Goal: Information Seeking & Learning: Check status

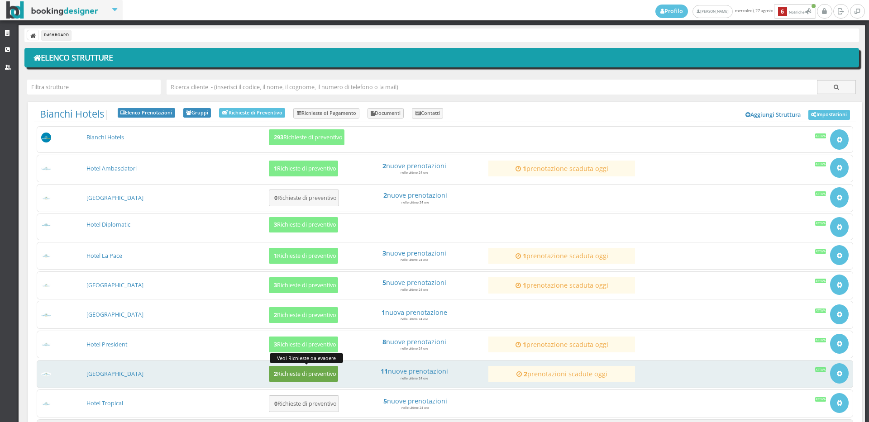
click at [309, 374] on h5 "2 Richieste di preventivo" at bounding box center [303, 374] width 65 height 7
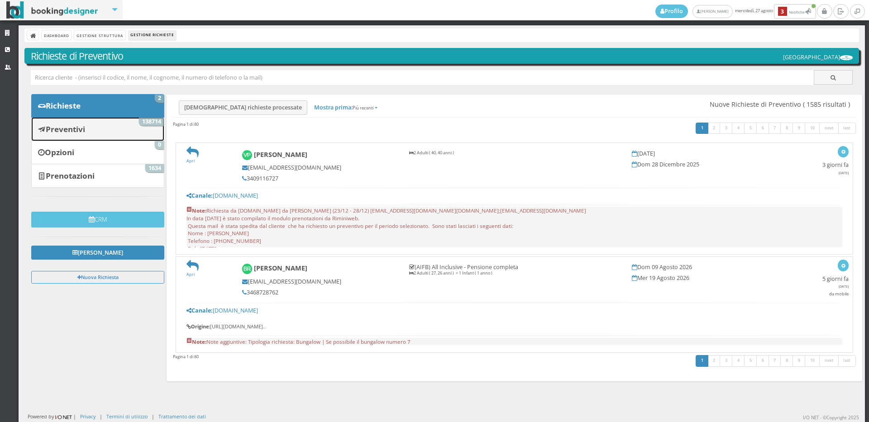
click at [67, 131] on b "Preventivi" at bounding box center [65, 129] width 39 height 10
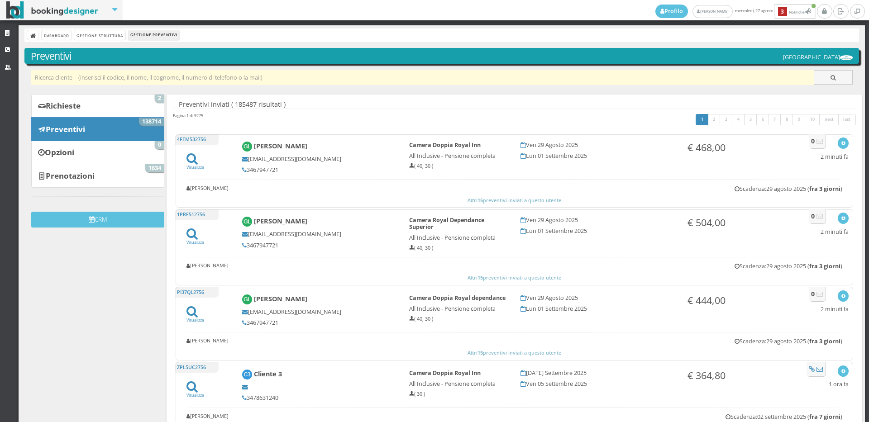
click at [40, 76] on input "text" at bounding box center [422, 77] width 783 height 15
paste input "francescamollo@gmail.com"
type input "francescamollo@gmail.com"
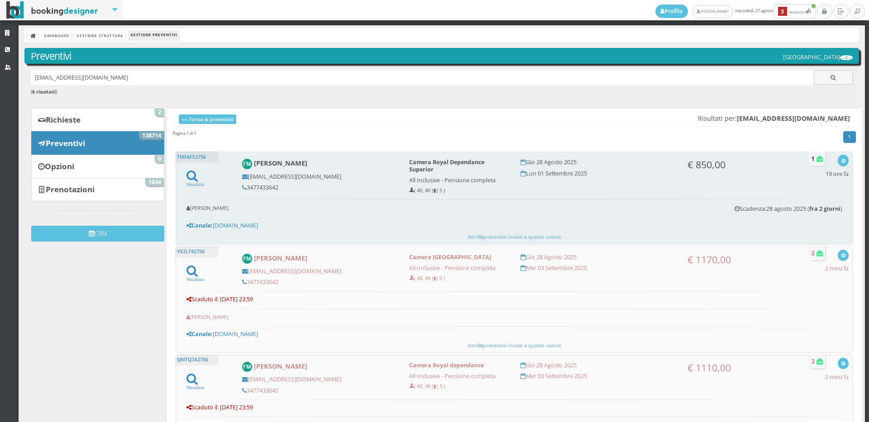
click at [278, 183] on div "Francesca Mollo francescamollo@gmail.com 3477433642" at bounding box center [319, 175] width 167 height 40
copy div "3477433642"
click at [841, 162] on icon "button" at bounding box center [843, 161] width 5 height 5
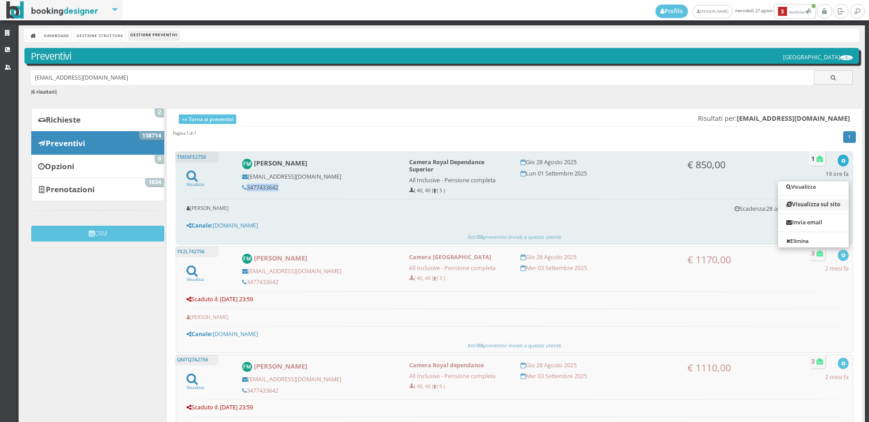
click at [807, 202] on link "Visualizza sul sito" at bounding box center [813, 204] width 71 height 10
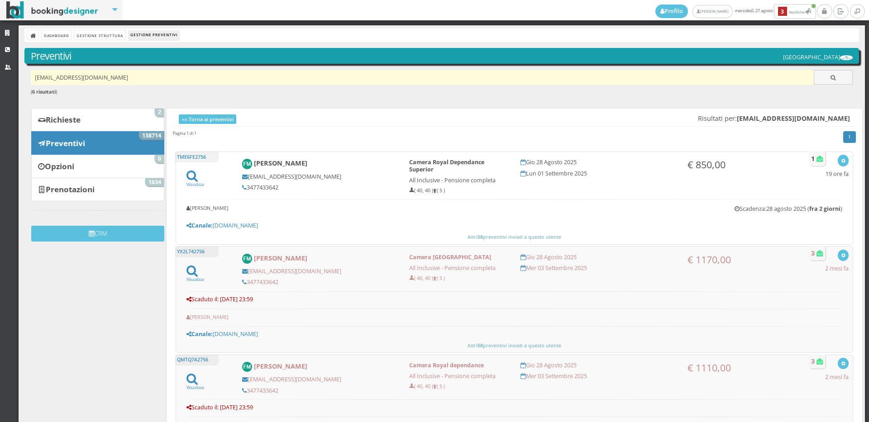
click at [130, 76] on input "francescamollo@gmail.com" at bounding box center [422, 77] width 783 height 15
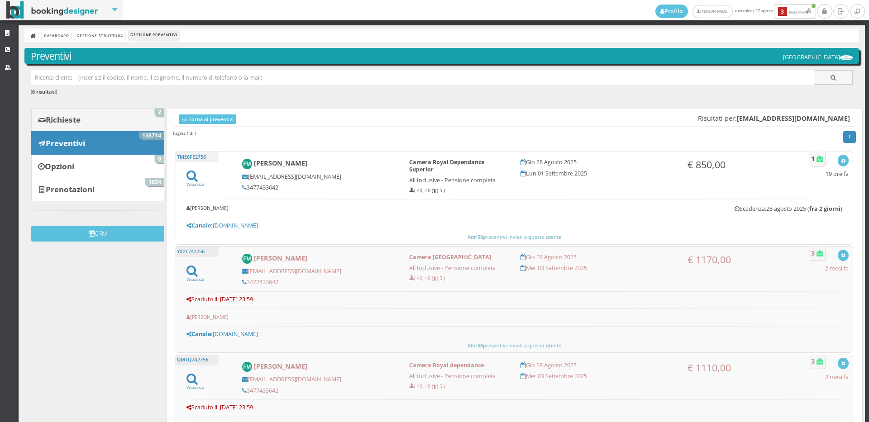
paste input "martii.2.rossi@hotmail.com"
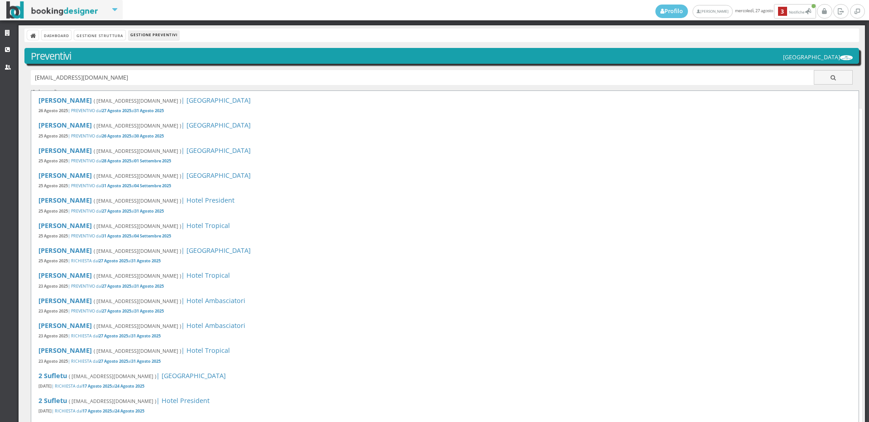
type input "martii.2.rossi@hotmail.com"
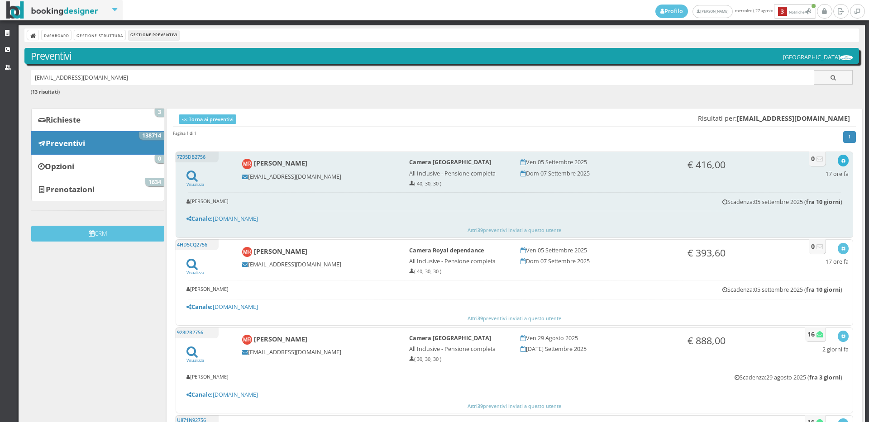
click at [841, 161] on icon "button" at bounding box center [843, 161] width 5 height 5
click at [792, 203] on link "Visualizza sul sito" at bounding box center [813, 204] width 71 height 10
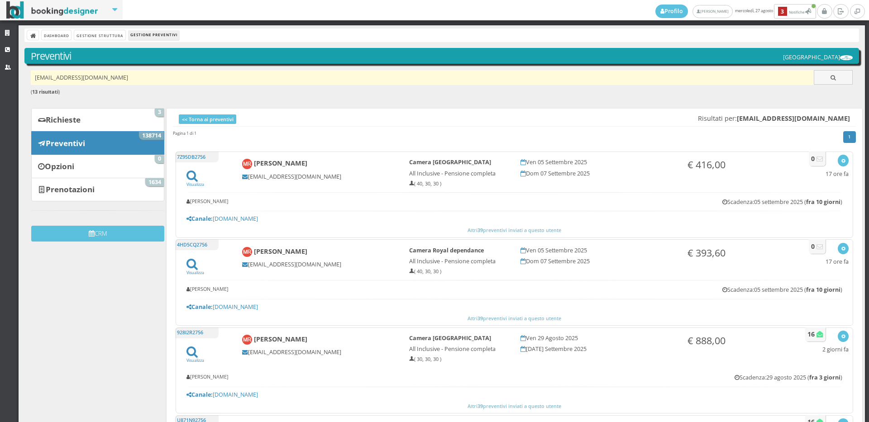
click at [158, 73] on input "martii.2.rossi@hotmail.com" at bounding box center [422, 77] width 783 height 15
drag, startPoint x: 158, startPoint y: 73, endPoint x: 146, endPoint y: 81, distance: 14.2
click at [153, 76] on input "martii.2.rossi@hotmail.com" at bounding box center [422, 77] width 783 height 15
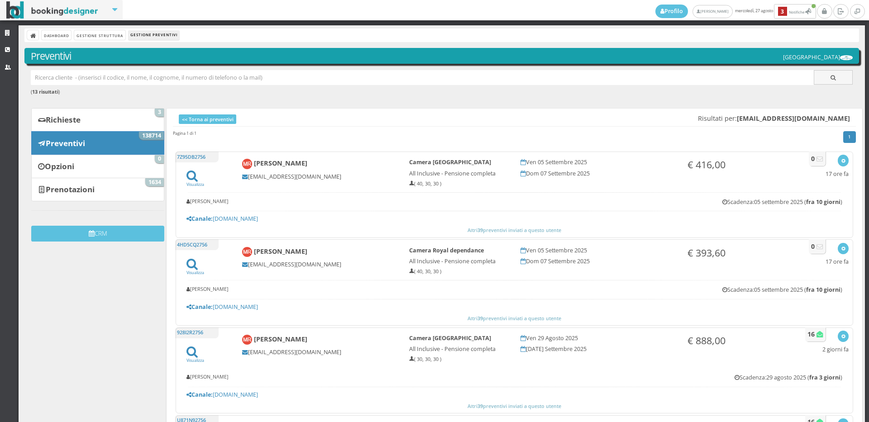
paste input "daisa.cen@gmail.com"
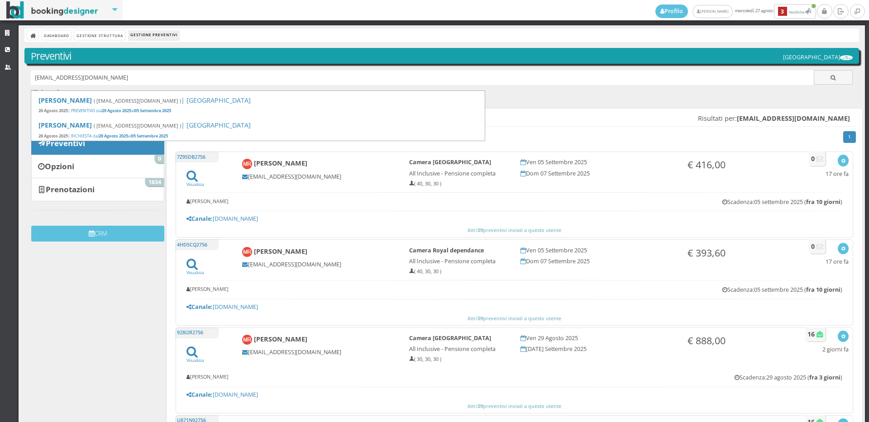
type input "daisa.cen@gmail.com"
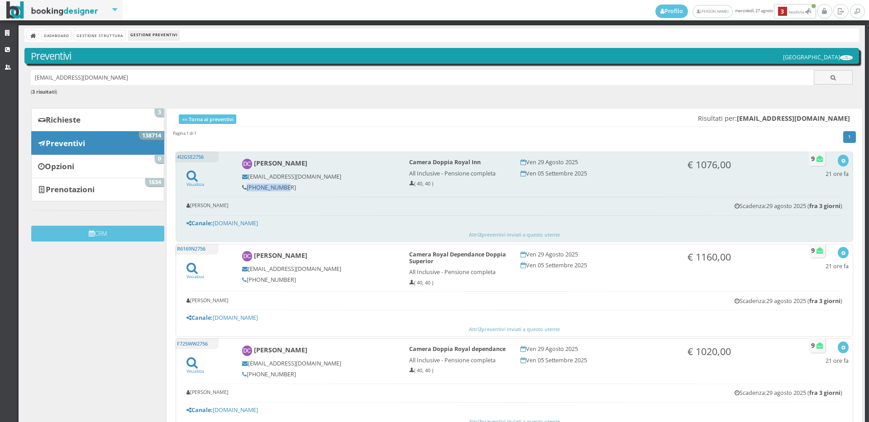
drag, startPoint x: 278, startPoint y: 186, endPoint x: 244, endPoint y: 188, distance: 34.0
click at [244, 188] on h5 "[PHONE_NUMBER]" at bounding box center [319, 187] width 155 height 7
copy h5 "331 3080892"
click at [838, 160] on button "button" at bounding box center [843, 160] width 10 height 11
click at [803, 204] on link "Visualizza sul sito" at bounding box center [813, 204] width 71 height 10
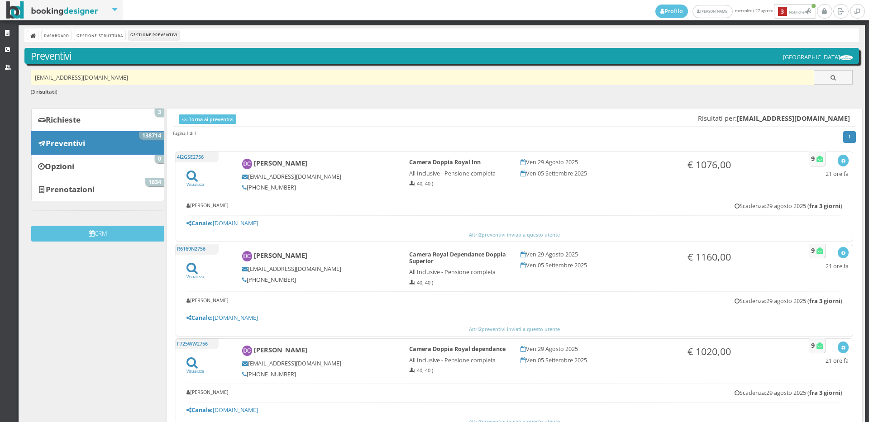
click at [117, 74] on input "daisa.cen@gmail.com" at bounding box center [422, 77] width 783 height 15
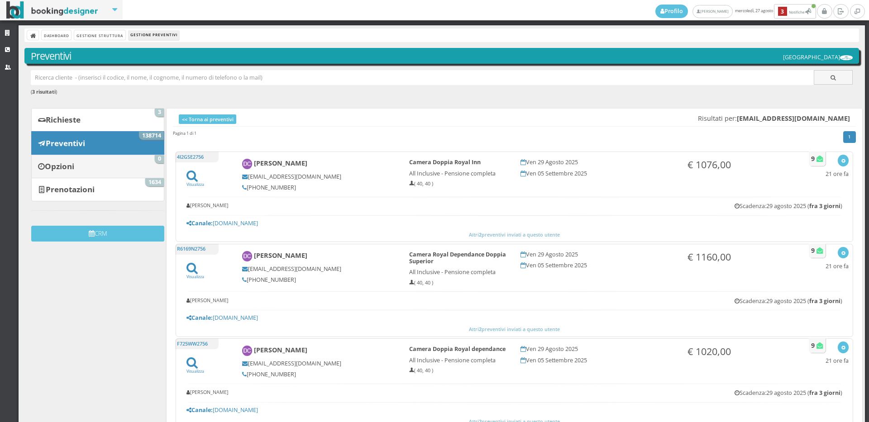
paste input "Rivettidaniela@gmail.com"
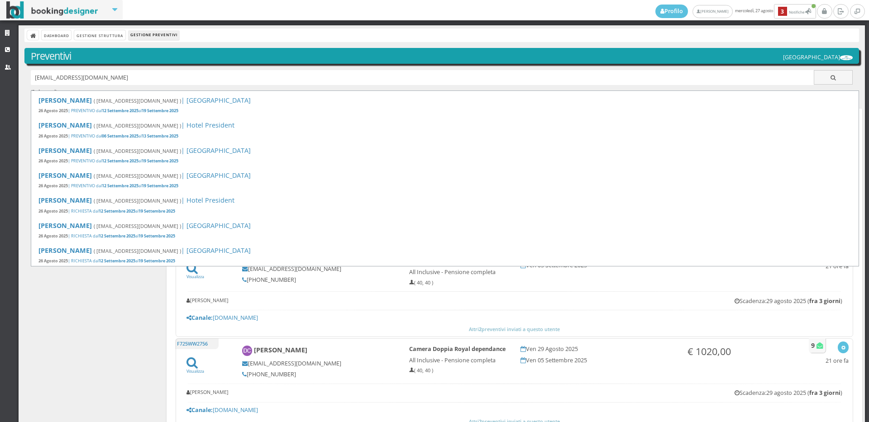
type input "Rivettidaniela@gmail.com"
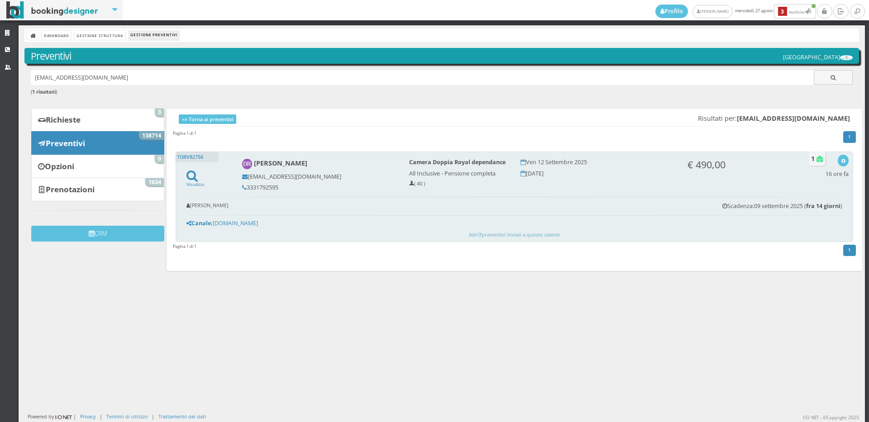
click at [279, 187] on h5 "3331792595" at bounding box center [319, 187] width 155 height 7
copy div "3331792595"
click at [838, 167] on div "Visualizza Visualizza sul sito Invia email Elimina 16 ore fa" at bounding box center [836, 168] width 23 height 27
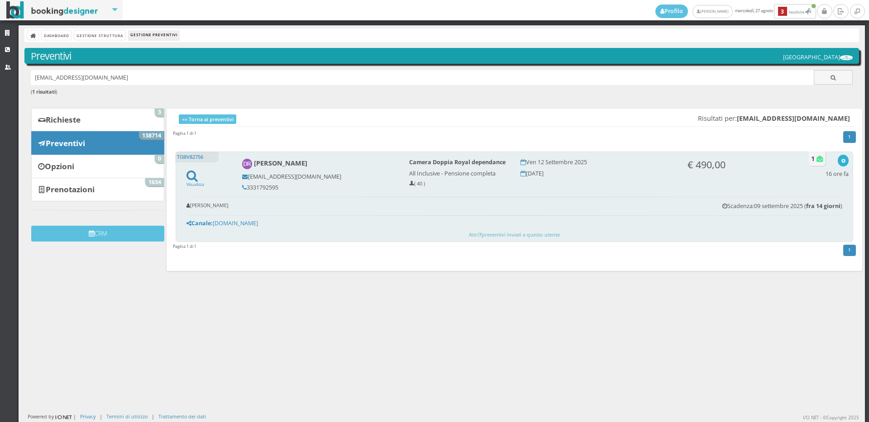
click at [841, 162] on icon "button" at bounding box center [843, 161] width 5 height 5
click at [800, 205] on link "Visualizza sul sito" at bounding box center [813, 204] width 71 height 10
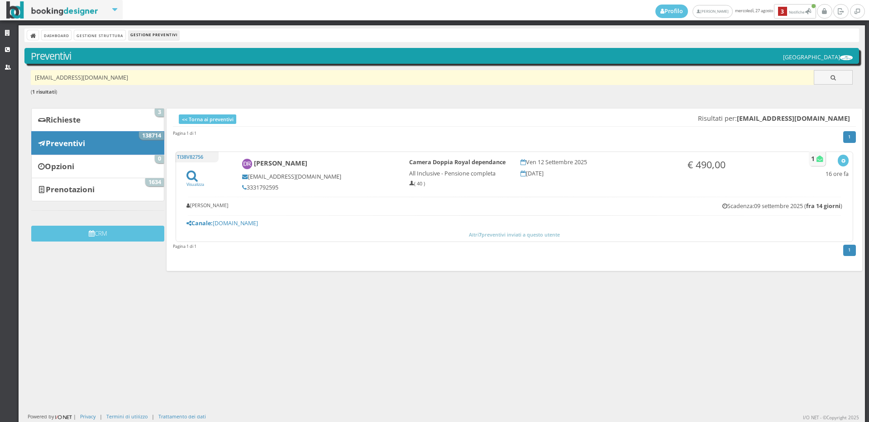
click at [138, 78] on input "Rivettidaniela@gmail.com" at bounding box center [422, 77] width 783 height 15
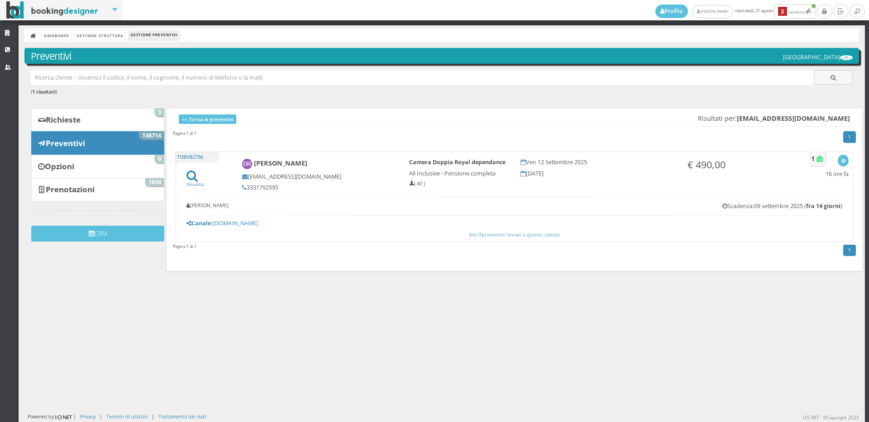
paste input "22davide.b@gmail.com"
type input "22davide.b@gmail.com"
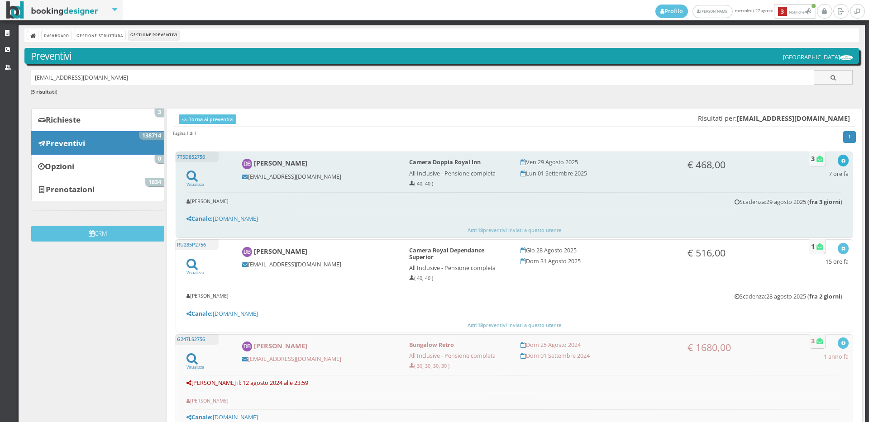
click at [841, 161] on icon "button" at bounding box center [843, 161] width 5 height 5
click at [816, 205] on link "Visualizza sul sito" at bounding box center [813, 204] width 71 height 10
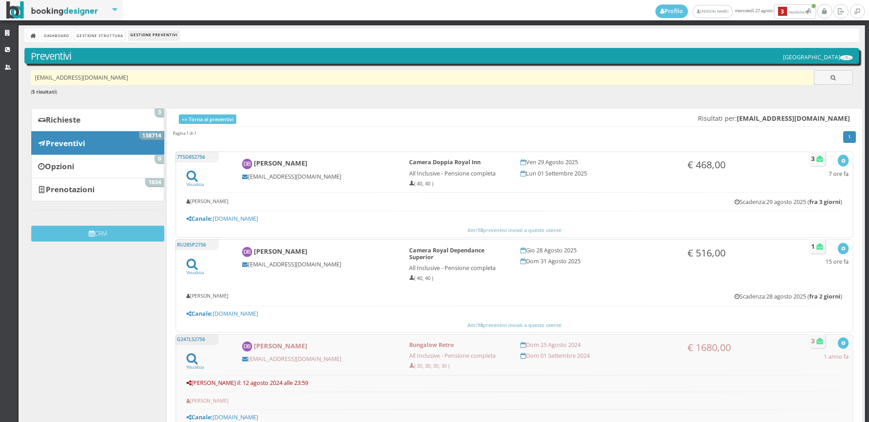
click at [113, 75] on input "[EMAIL_ADDRESS][DOMAIN_NAME]" at bounding box center [422, 77] width 783 height 15
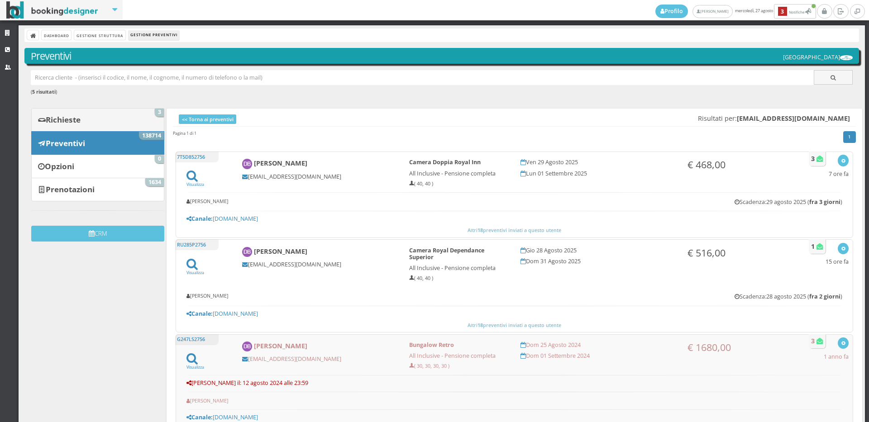
paste input "[EMAIL_ADDRESS][DOMAIN_NAME]"
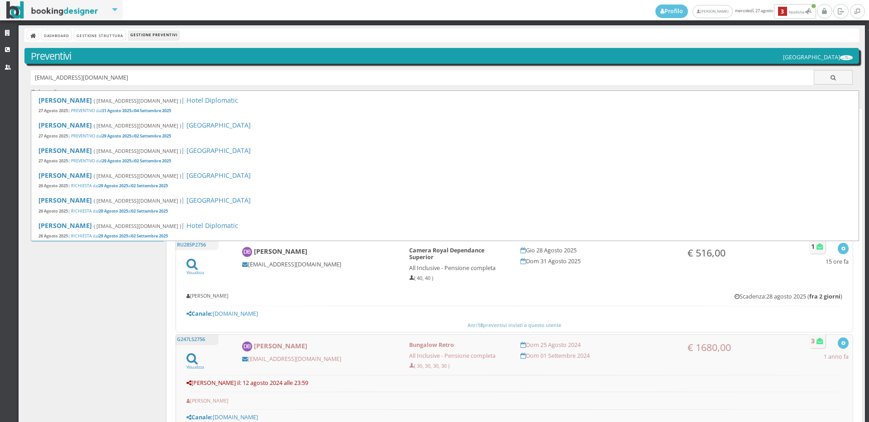
type input "[EMAIL_ADDRESS][DOMAIN_NAME]"
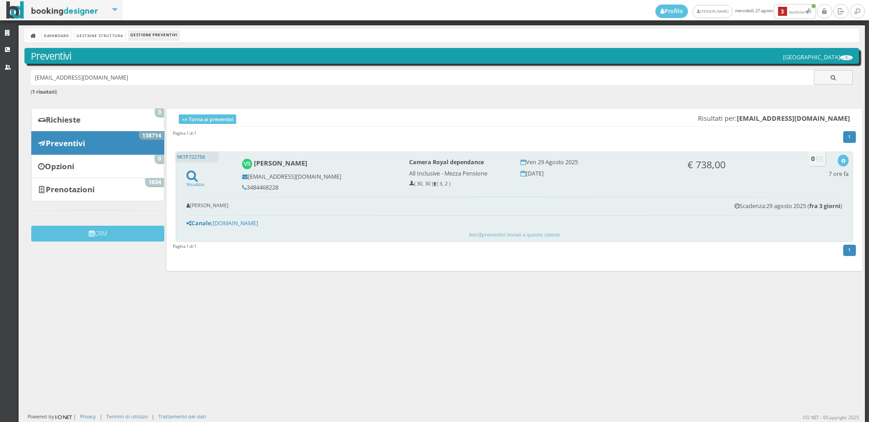
click at [278, 187] on h5 "3484468228" at bounding box center [319, 187] width 155 height 7
copy div "3484468228"
click at [841, 162] on icon "button" at bounding box center [843, 161] width 5 height 5
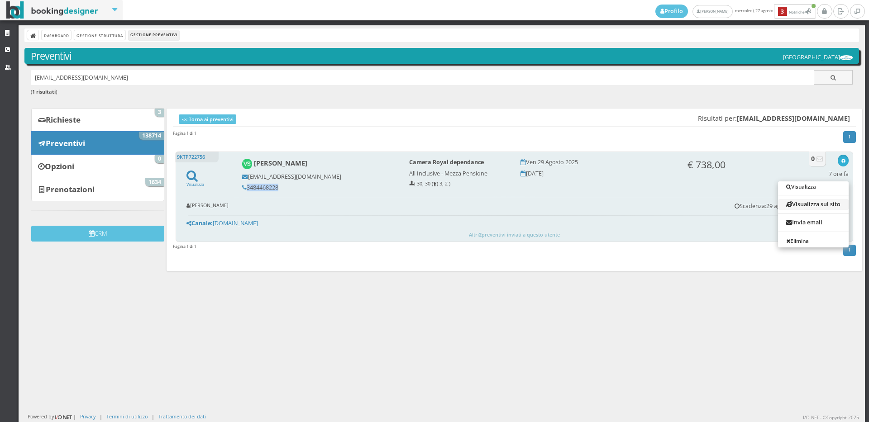
click at [789, 200] on link "Visualizza sul sito" at bounding box center [813, 204] width 71 height 10
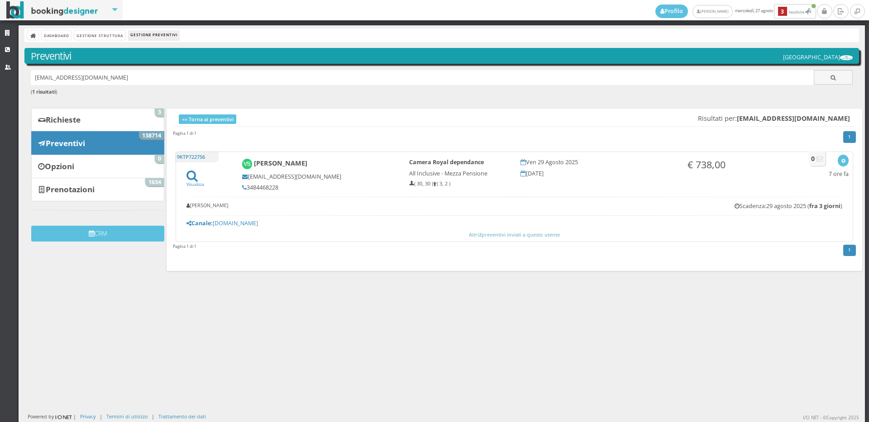
click at [353, 105] on div "<< Torna ai preventivi Risultati per: valesainato@hotmail.com Pagina 1 di 1 1 9…" at bounding box center [510, 189] width 695 height 169
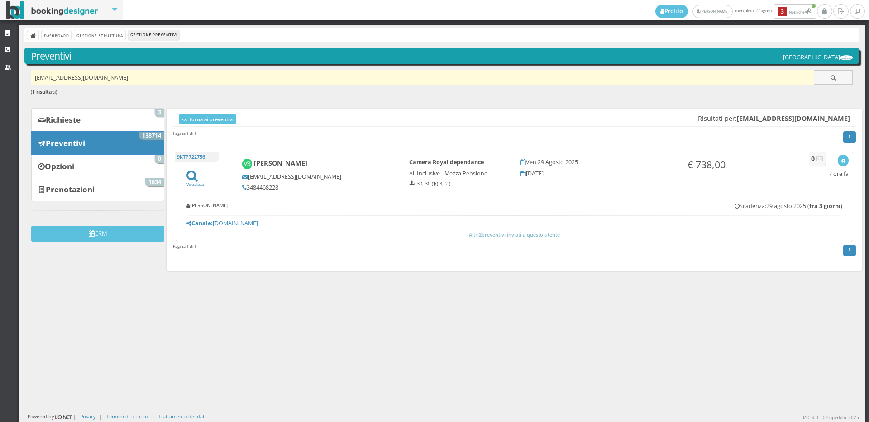
click at [137, 74] on input "valesainato@hotmail.com" at bounding box center [422, 77] width 783 height 15
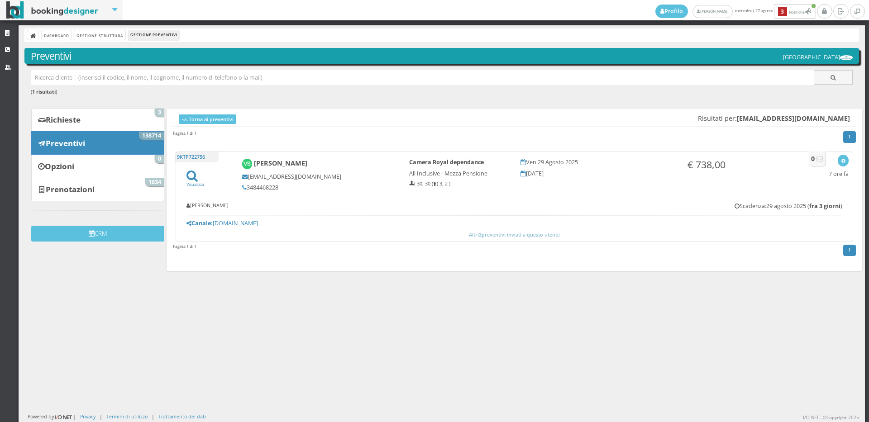
paste input "dolcemari@hotmail.it"
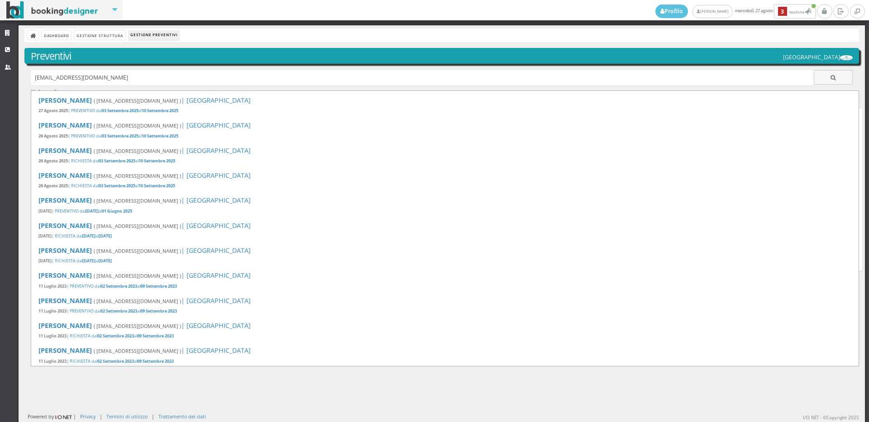
type input "dolcemari@hotmail.it"
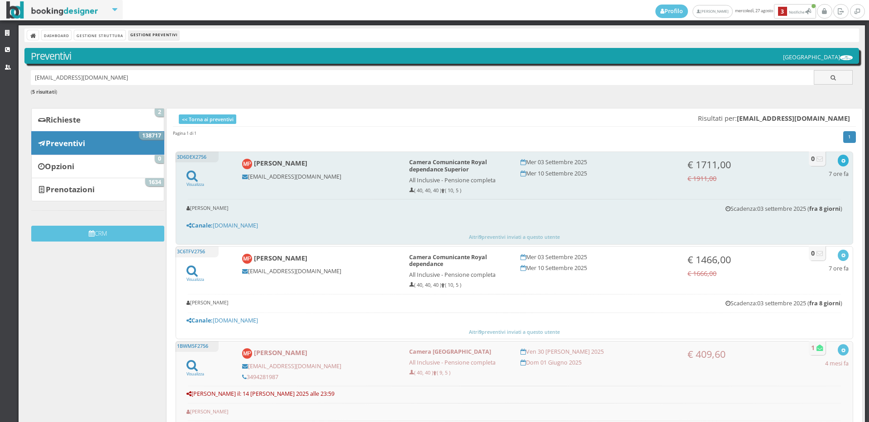
click at [841, 160] on icon "button" at bounding box center [843, 161] width 5 height 5
click at [827, 203] on link "Visualizza sul sito" at bounding box center [813, 204] width 71 height 10
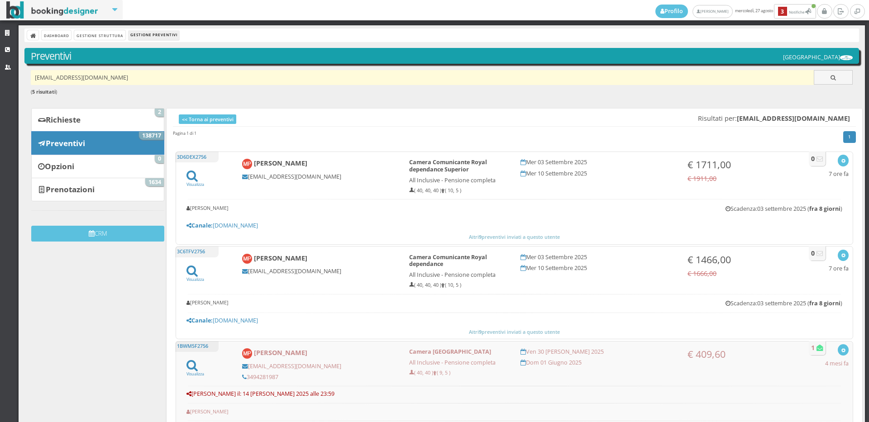
click at [113, 81] on input "[EMAIL_ADDRESS][DOMAIN_NAME]" at bounding box center [422, 77] width 783 height 15
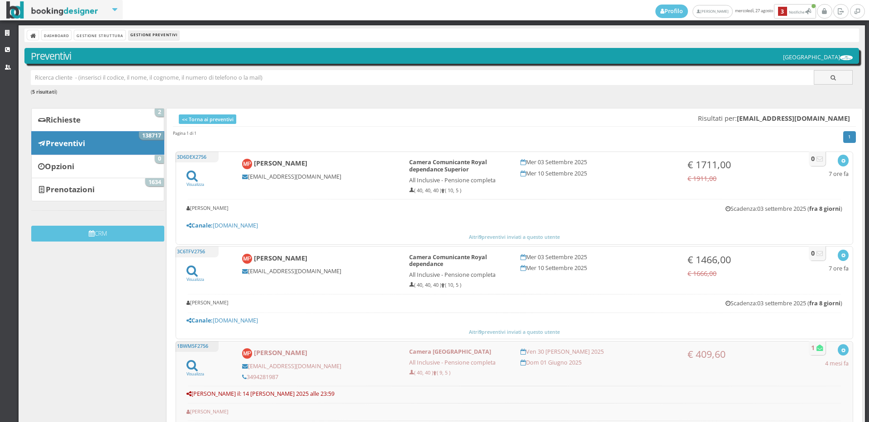
paste input "[EMAIL_ADDRESS][DOMAIN_NAME]"
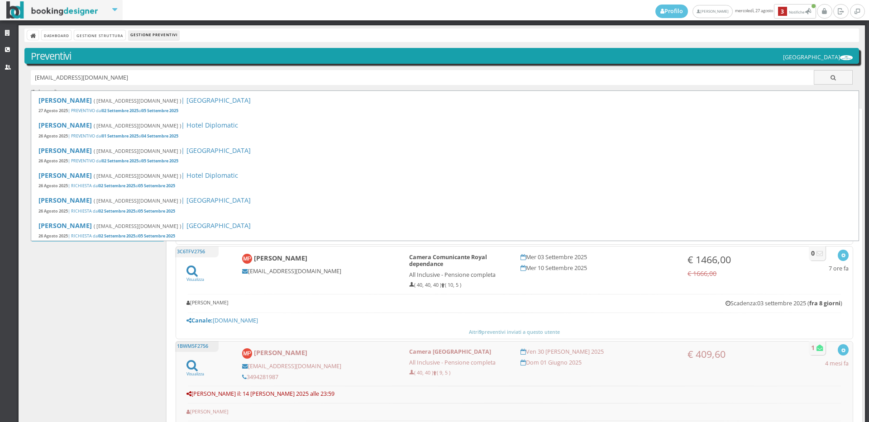
type input "[EMAIL_ADDRESS][DOMAIN_NAME]"
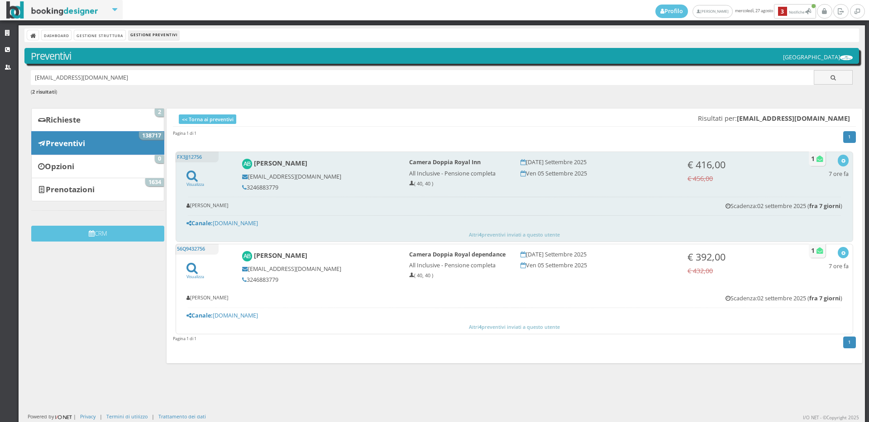
click at [277, 186] on h5 "3246883779" at bounding box center [319, 187] width 155 height 7
copy div "3246883779"
click at [838, 156] on button "button" at bounding box center [843, 160] width 10 height 11
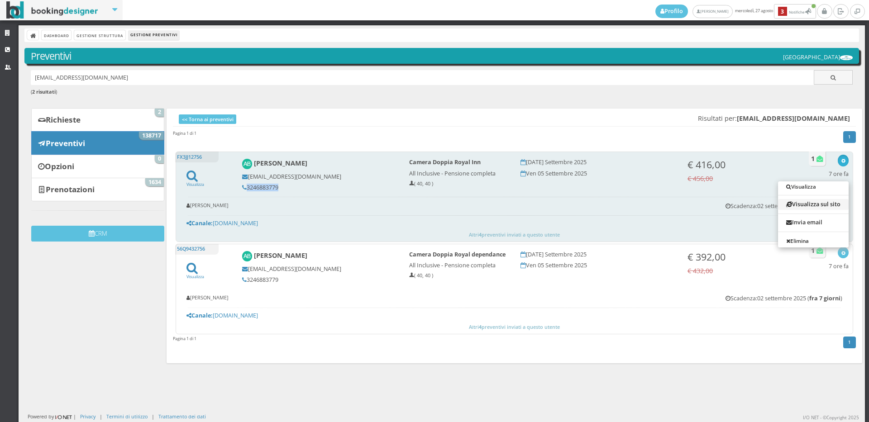
click at [818, 202] on link "Visualizza sul sito" at bounding box center [813, 204] width 71 height 10
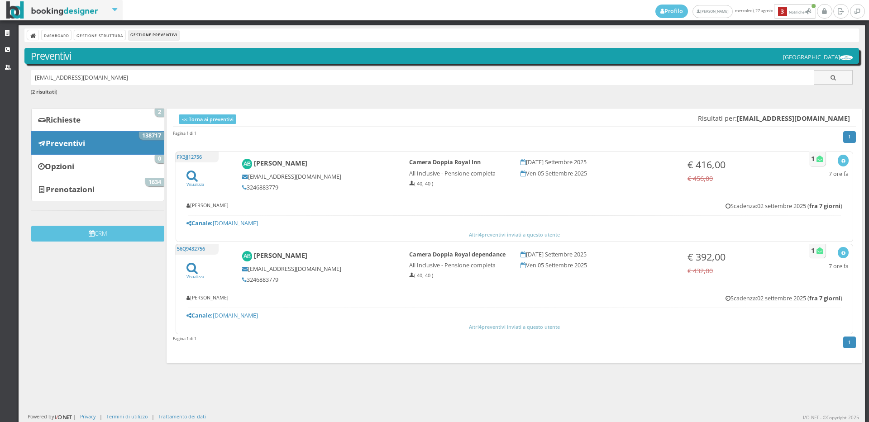
click at [339, 124] on h4 "<< Torna ai preventivi Risultati per: andre_ares@libero.it" at bounding box center [514, 120] width 683 height 14
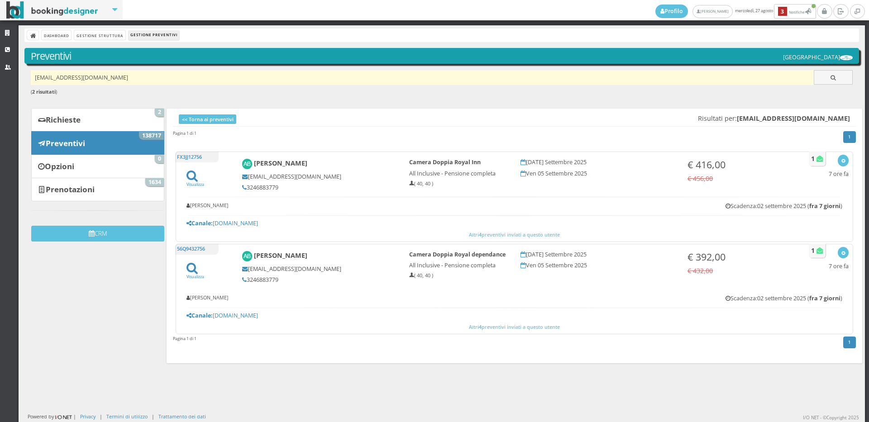
click at [116, 71] on input "andre_ares@libero.it" at bounding box center [422, 77] width 783 height 15
paste input "dan.mosconi@gmail.com"
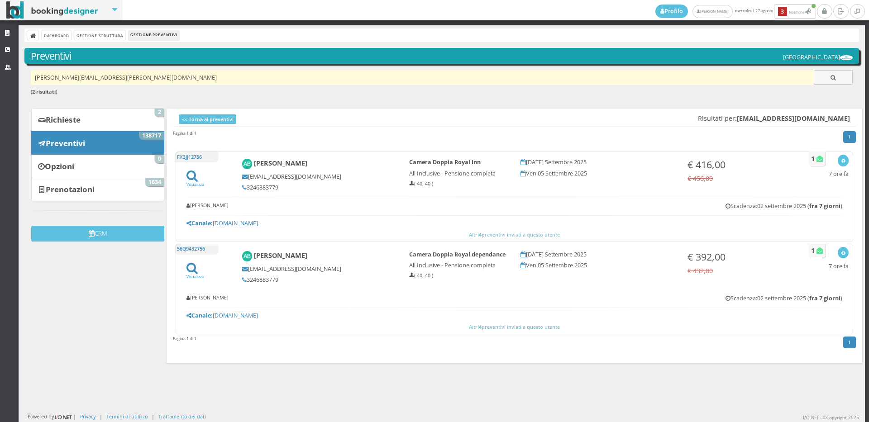
type input "dan.mosconi@gmail.com"
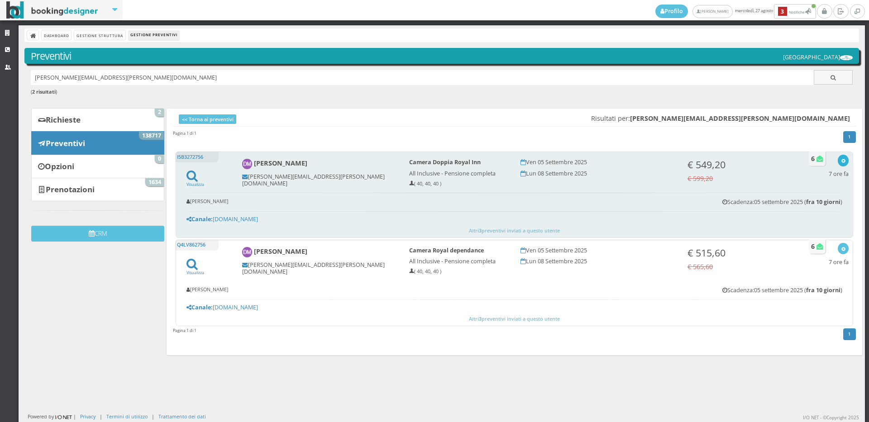
click at [841, 160] on icon "button" at bounding box center [843, 161] width 5 height 5
click at [793, 208] on link "Visualizza sul sito" at bounding box center [813, 204] width 71 height 10
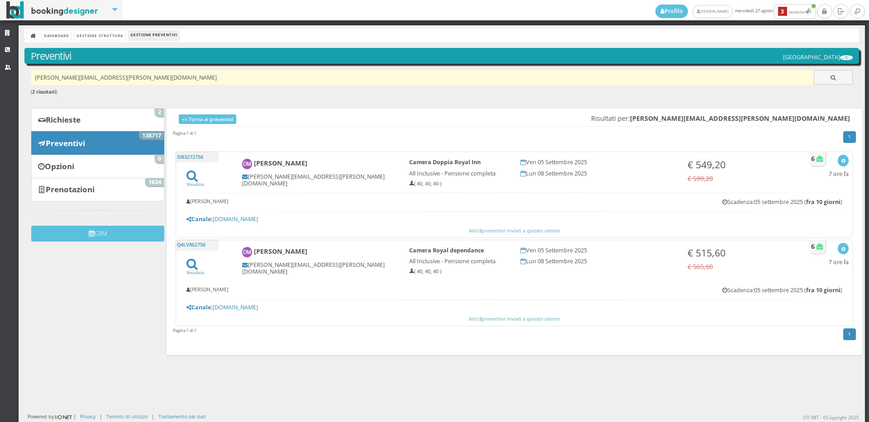
click at [117, 76] on input "dan.mosconi@gmail.com" at bounding box center [422, 77] width 783 height 15
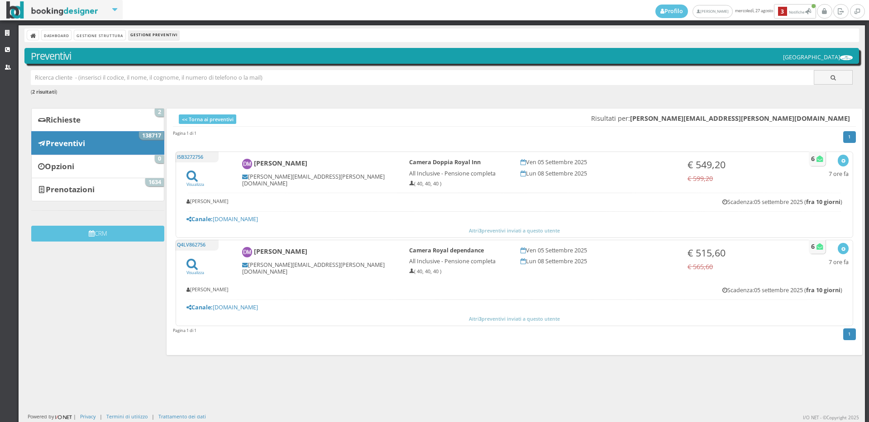
paste input "jackgaballogiannini@gmail.com"
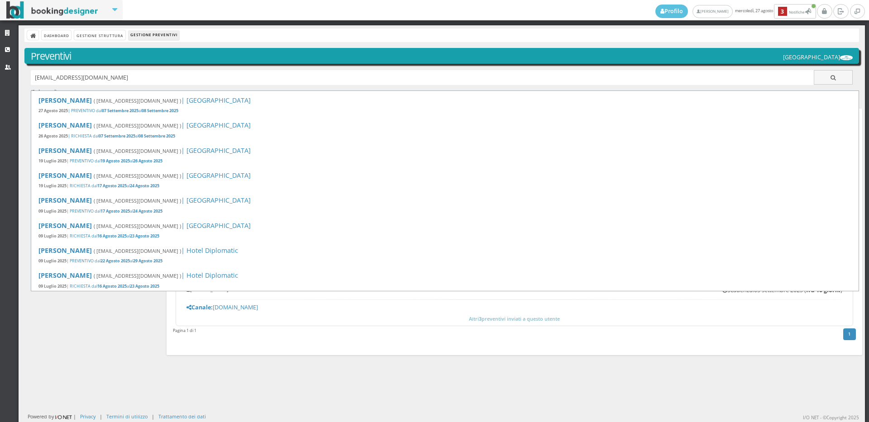
type input "jackgaballogiannini@gmail.com"
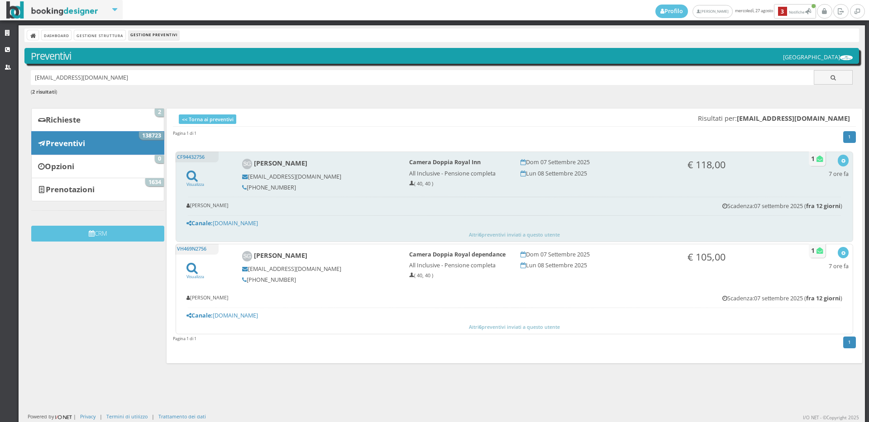
click at [282, 186] on h5 "351 907 8392" at bounding box center [319, 187] width 155 height 7
copy div "351 907 8392"
click at [841, 161] on icon "button" at bounding box center [843, 161] width 5 height 5
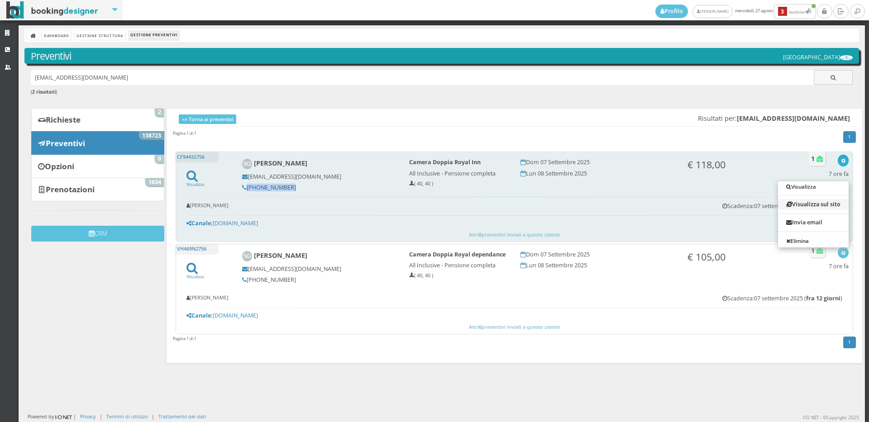
click at [805, 206] on link "Visualizza sul sito" at bounding box center [813, 204] width 71 height 10
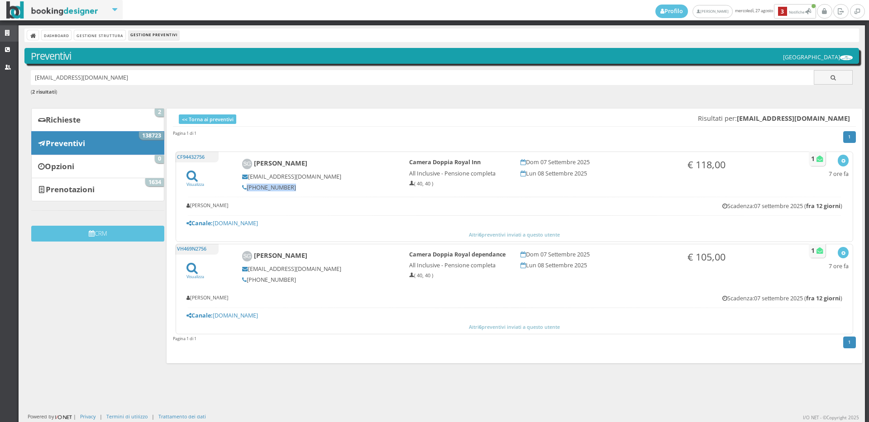
click at [10, 32] on icon at bounding box center [8, 33] width 7 height 6
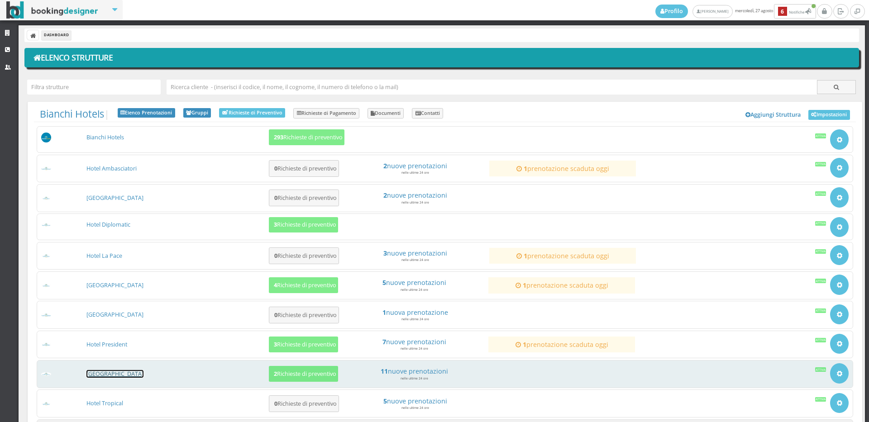
click at [109, 370] on link "[GEOGRAPHIC_DATA]" at bounding box center [114, 374] width 57 height 8
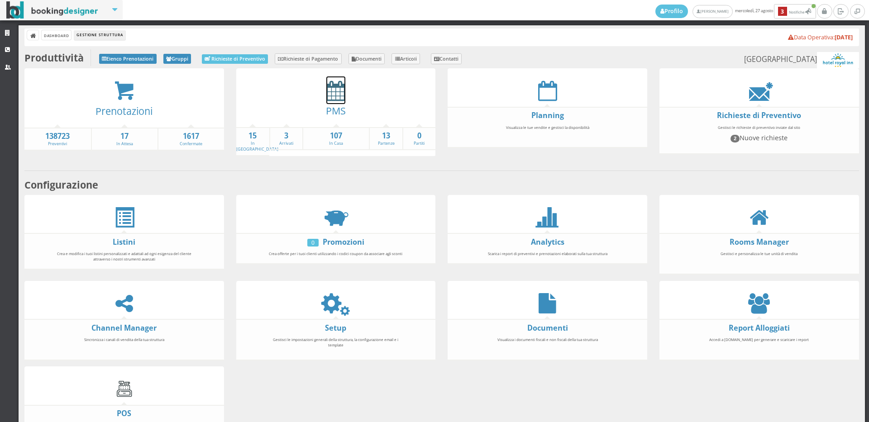
click at [326, 90] on icon at bounding box center [335, 91] width 19 height 20
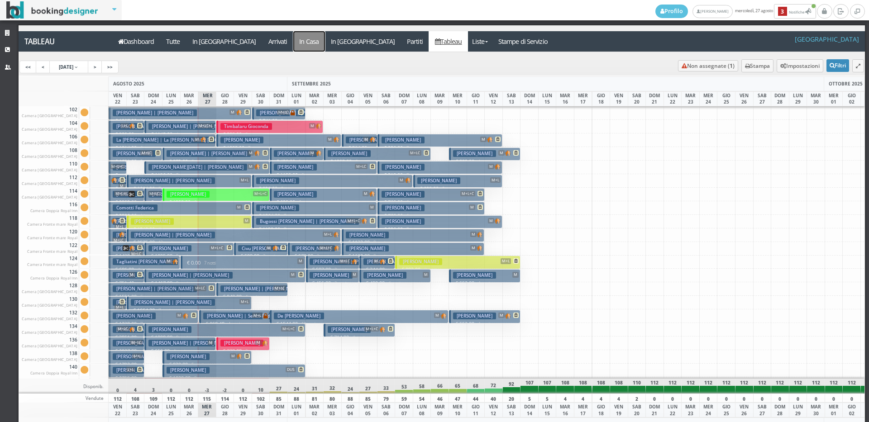
click at [293, 38] on a=pms-instay-reservations"] "In Casa" at bounding box center [309, 41] width 32 height 20
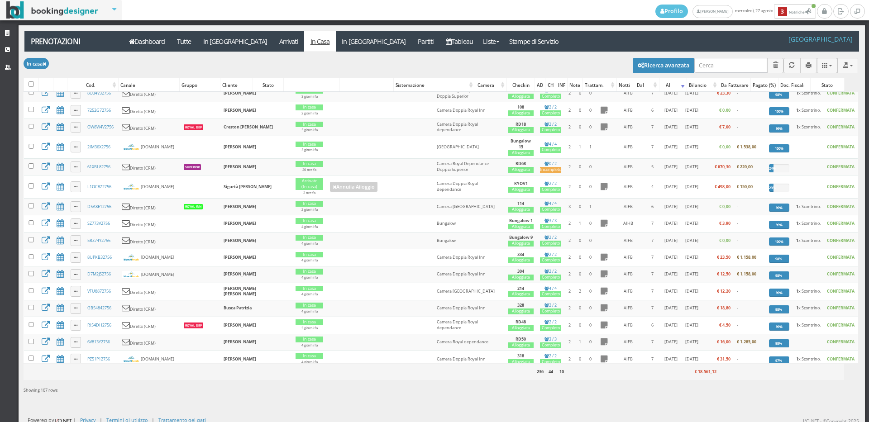
scroll to position [605, 0]
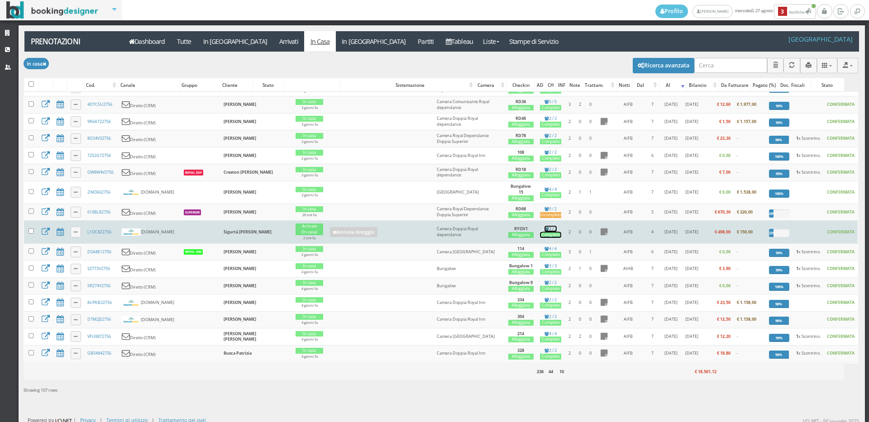
click at [540, 238] on div "Completo" at bounding box center [550, 235] width 21 height 6
